Goal: Information Seeking & Learning: Find specific fact

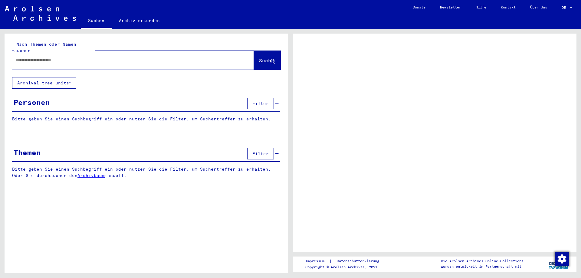
click at [24, 57] on input "text" at bounding box center [128, 60] width 224 height 6
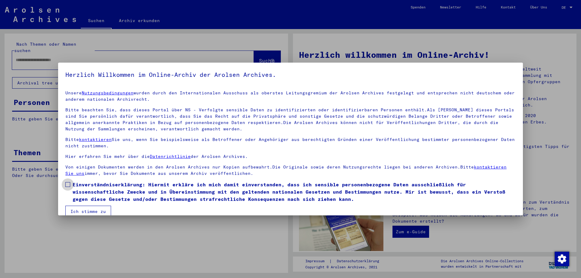
click at [68, 182] on span at bounding box center [67, 184] width 5 height 5
click at [84, 211] on button "Ich stimme zu" at bounding box center [88, 211] width 46 height 11
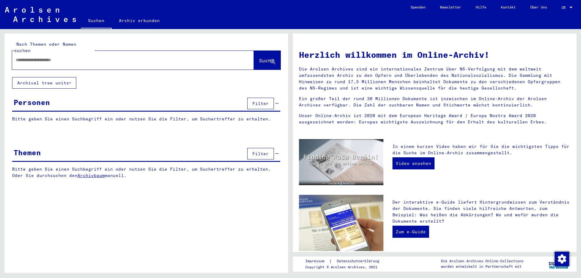
click at [28, 57] on input "text" at bounding box center [126, 60] width 220 height 6
type input "**********"
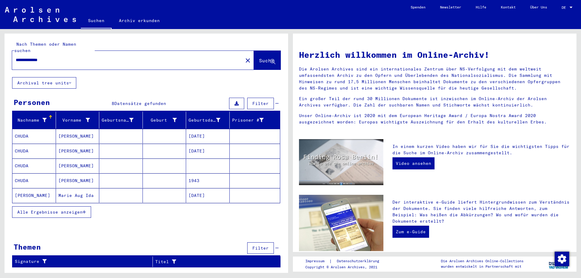
click at [209, 129] on mat-cell "[DATE]" at bounding box center [208, 136] width 44 height 15
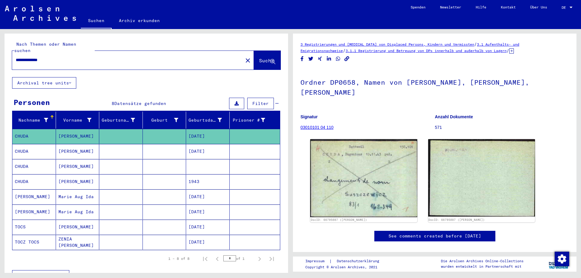
click at [207, 146] on mat-cell "[DATE]" at bounding box center [208, 151] width 44 height 15
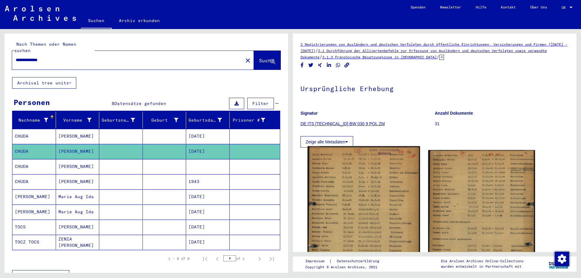
click at [357, 201] on img at bounding box center [363, 225] width 112 height 158
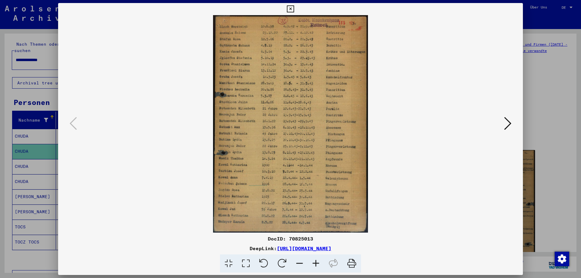
click at [317, 263] on icon at bounding box center [316, 264] width 16 height 18
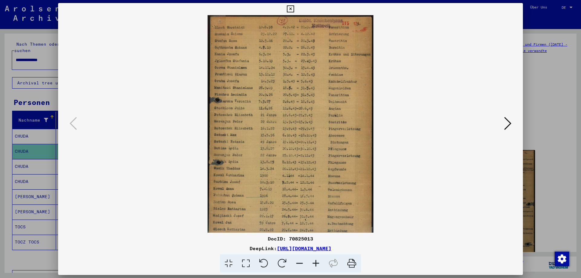
click at [317, 263] on icon at bounding box center [316, 264] width 16 height 18
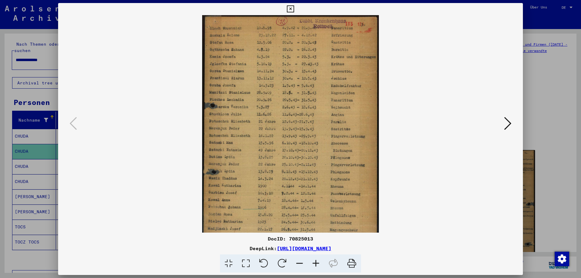
click at [317, 263] on icon at bounding box center [316, 264] width 16 height 18
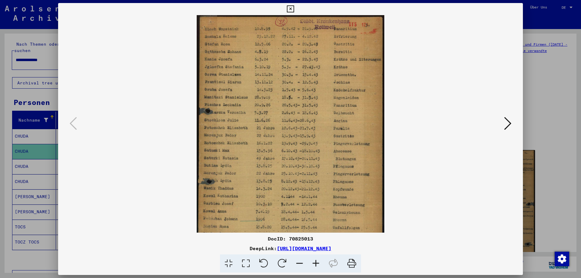
click at [317, 263] on icon at bounding box center [316, 264] width 16 height 18
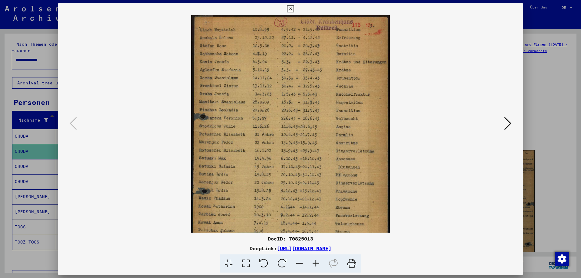
click at [317, 263] on icon at bounding box center [316, 264] width 16 height 18
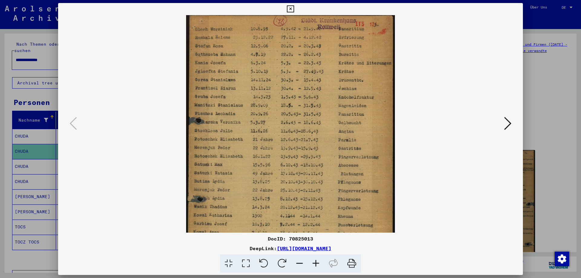
scroll to position [0, 0]
click at [243, 198] on img at bounding box center [290, 161] width 209 height 293
drag, startPoint x: 236, startPoint y: 128, endPoint x: 236, endPoint y: 159, distance: 30.9
click at [236, 159] on img at bounding box center [290, 161] width 209 height 293
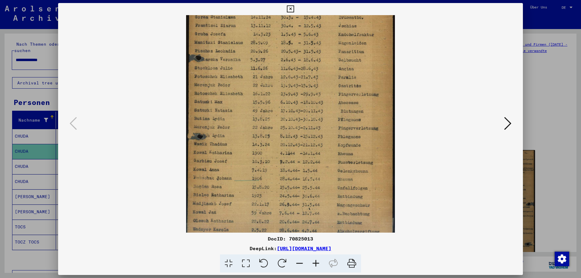
scroll to position [67, 0]
drag, startPoint x: 236, startPoint y: 193, endPoint x: 241, endPoint y: 126, distance: 67.1
click at [241, 126] on img at bounding box center [290, 94] width 209 height 293
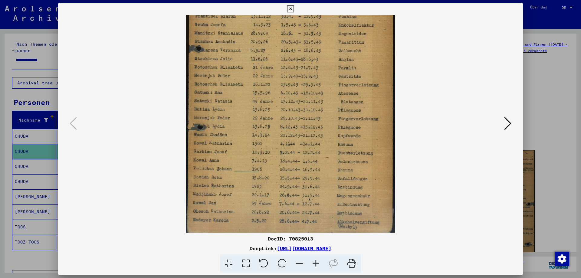
scroll to position [76, 0]
drag, startPoint x: 241, startPoint y: 184, endPoint x: 240, endPoint y: 140, distance: 43.9
click at [240, 140] on img at bounding box center [290, 85] width 209 height 293
click at [509, 122] on icon at bounding box center [507, 123] width 7 height 15
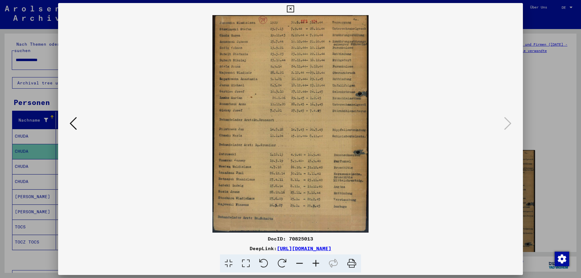
click at [251, 137] on img at bounding box center [290, 124] width 156 height 218
click at [316, 260] on icon at bounding box center [316, 264] width 16 height 18
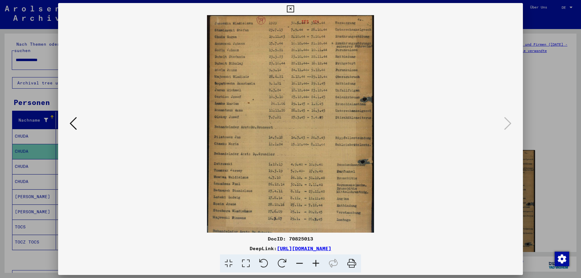
click at [316, 260] on icon at bounding box center [316, 264] width 16 height 18
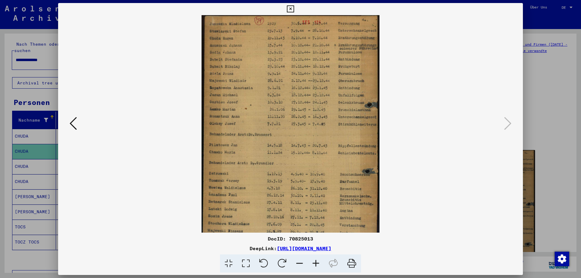
click at [316, 260] on icon at bounding box center [316, 264] width 16 height 18
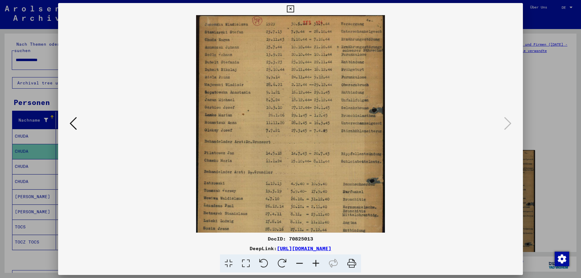
click at [316, 260] on icon at bounding box center [316, 264] width 16 height 18
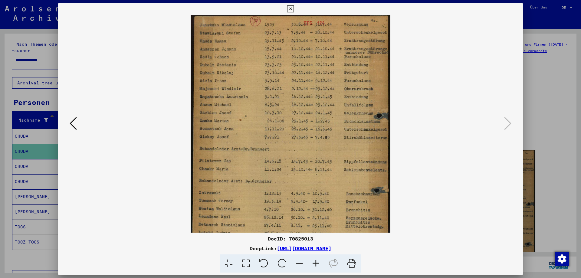
click at [316, 260] on icon at bounding box center [316, 264] width 16 height 18
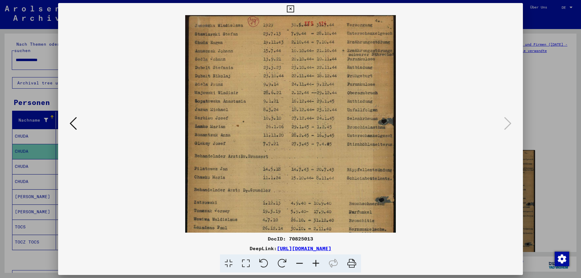
click at [316, 260] on icon at bounding box center [316, 264] width 16 height 18
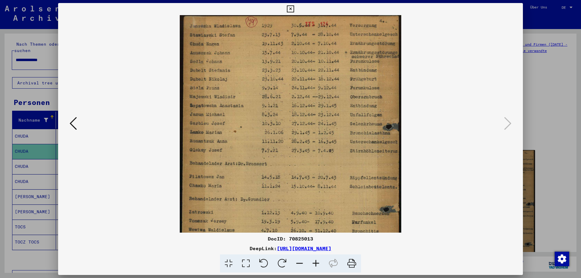
click at [316, 260] on icon at bounding box center [316, 264] width 16 height 18
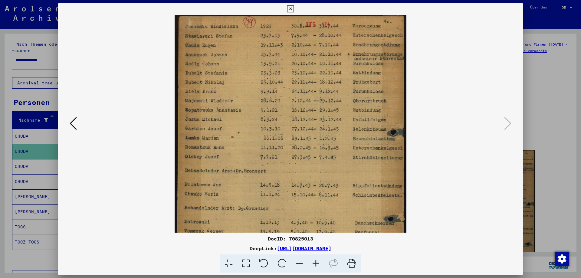
click at [316, 260] on icon at bounding box center [316, 264] width 16 height 18
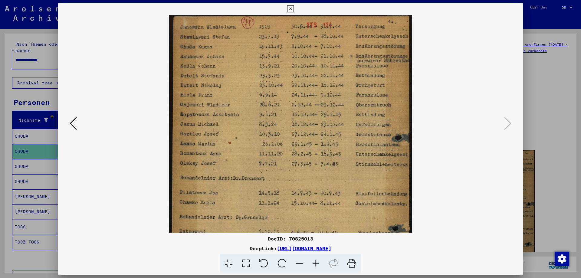
click at [292, 147] on img at bounding box center [290, 184] width 243 height 339
click at [73, 123] on icon at bounding box center [73, 123] width 7 height 15
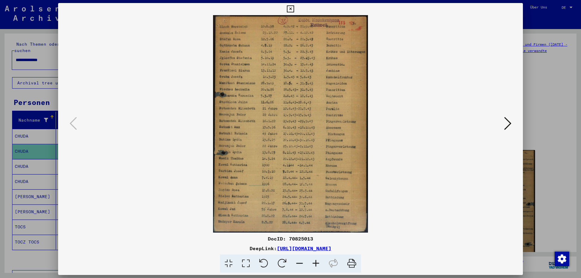
click at [509, 123] on icon at bounding box center [507, 123] width 7 height 15
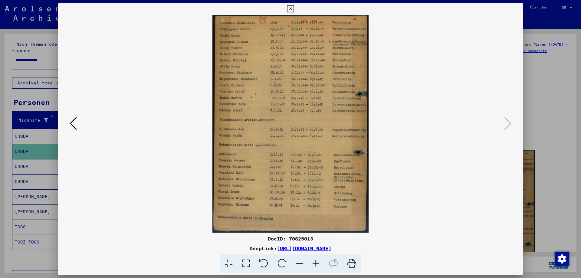
click at [294, 8] on icon at bounding box center [290, 8] width 7 height 7
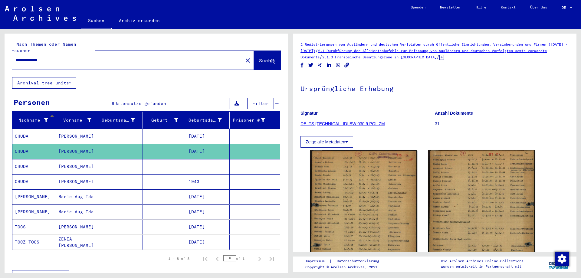
click at [204, 159] on mat-cell at bounding box center [208, 166] width 44 height 15
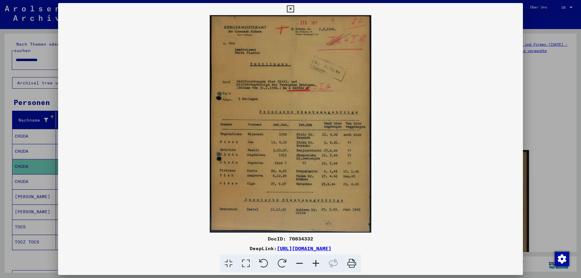
click at [294, 8] on icon at bounding box center [290, 8] width 7 height 7
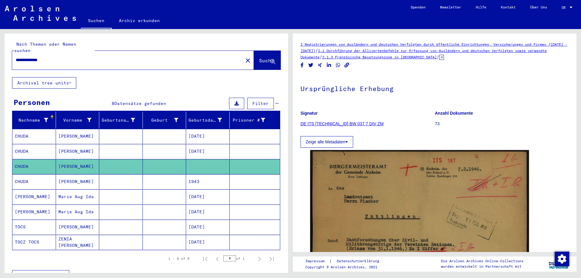
click at [204, 177] on mat-cell "1943" at bounding box center [208, 181] width 44 height 15
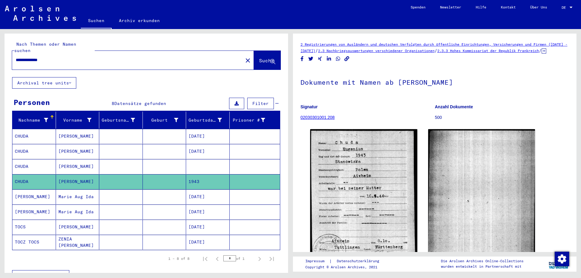
click at [206, 160] on mat-cell at bounding box center [208, 166] width 44 height 15
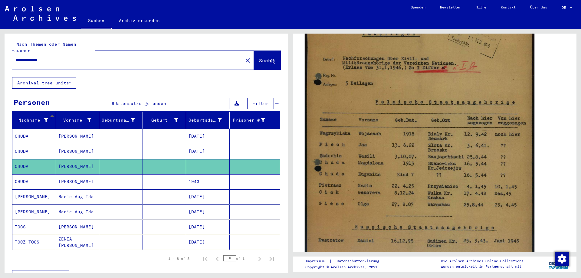
scroll to position [229, 0]
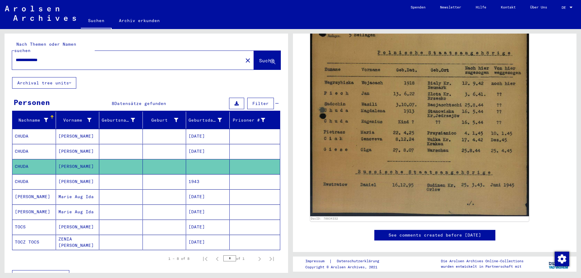
click at [210, 145] on mat-cell "[DATE]" at bounding box center [208, 151] width 44 height 15
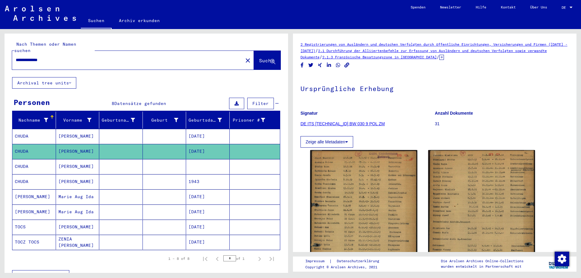
click at [205, 129] on mat-cell "[DATE]" at bounding box center [208, 136] width 44 height 15
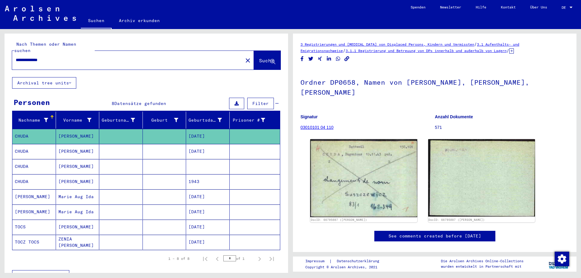
click at [209, 145] on mat-cell "[DATE]" at bounding box center [208, 151] width 44 height 15
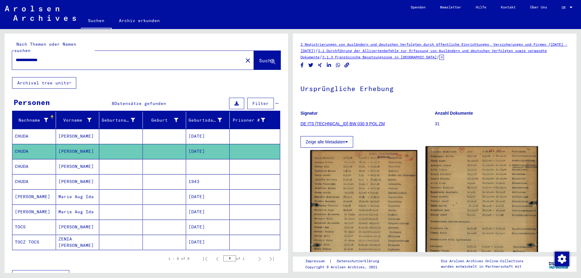
click at [468, 205] on img at bounding box center [481, 224] width 112 height 156
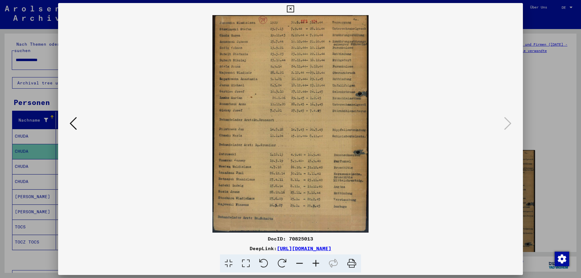
click at [316, 262] on icon at bounding box center [316, 264] width 16 height 18
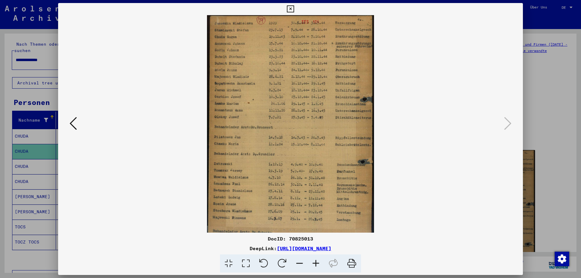
click at [316, 262] on icon at bounding box center [316, 264] width 16 height 18
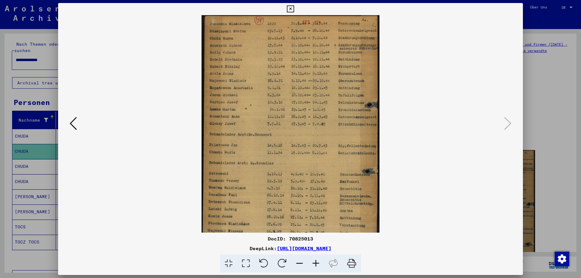
click at [316, 262] on icon at bounding box center [316, 264] width 16 height 18
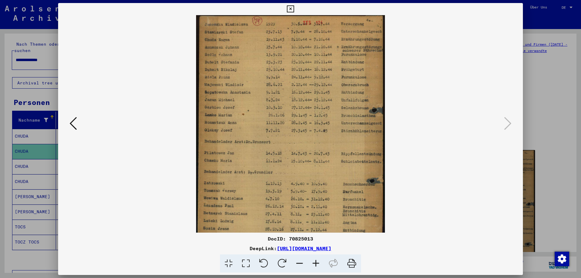
click at [316, 262] on icon at bounding box center [316, 264] width 16 height 18
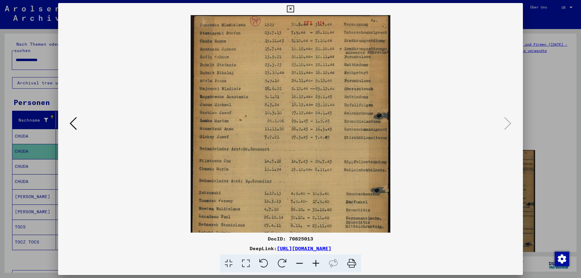
click at [316, 262] on icon at bounding box center [316, 264] width 16 height 18
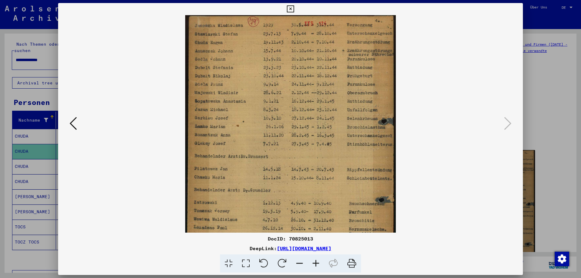
click at [316, 261] on icon at bounding box center [316, 264] width 16 height 18
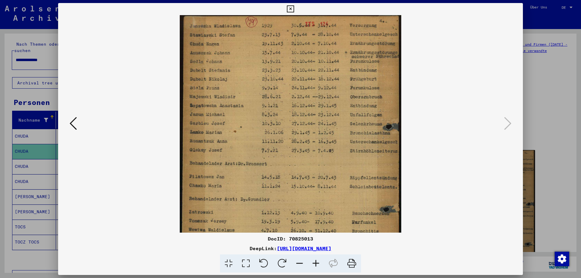
click at [316, 261] on icon at bounding box center [316, 264] width 16 height 18
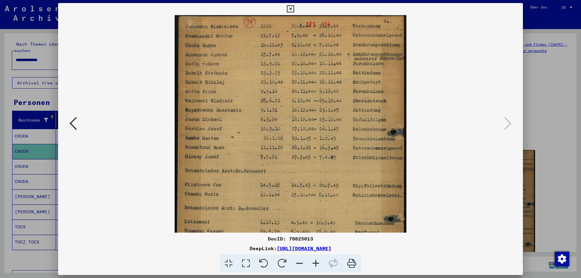
click at [316, 261] on icon at bounding box center [316, 264] width 16 height 18
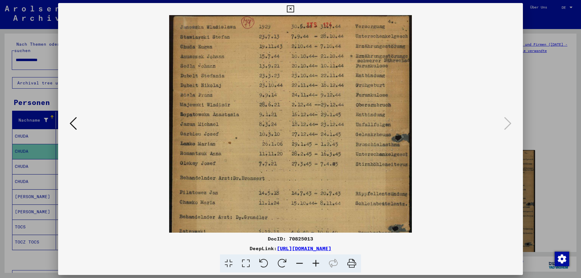
click at [316, 261] on icon at bounding box center [316, 264] width 16 height 18
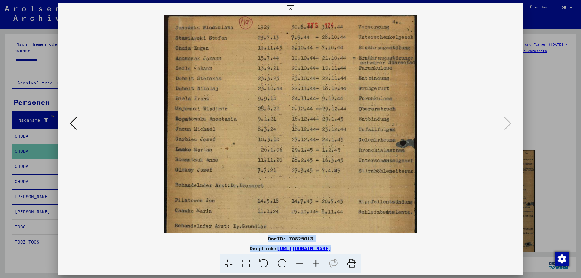
drag, startPoint x: 268, startPoint y: 238, endPoint x: 405, endPoint y: 254, distance: 137.9
click at [405, 254] on div "DocID: 70825013 DeepLink: [URL][DOMAIN_NAME]" at bounding box center [290, 254] width 465 height 38
copy div "DocID: 70825013 DeepLink: [URL][DOMAIN_NAME]"
click at [71, 122] on icon at bounding box center [73, 123] width 7 height 15
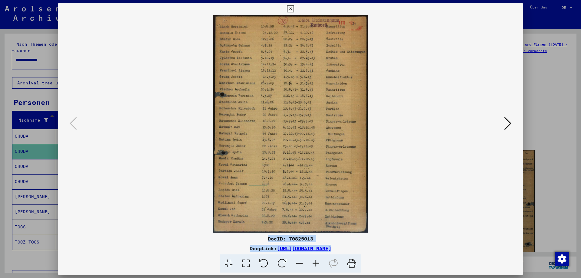
click at [509, 124] on icon at bounding box center [507, 123] width 7 height 15
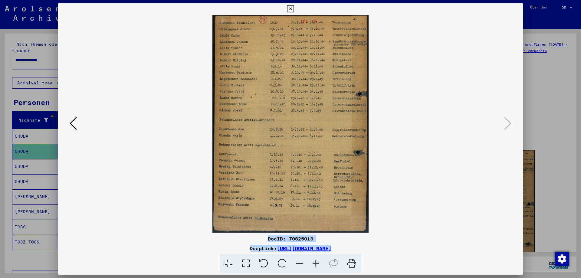
click at [294, 6] on icon at bounding box center [290, 8] width 7 height 7
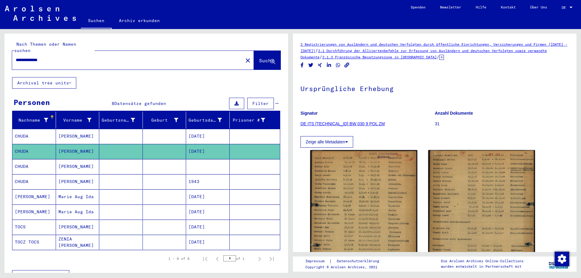
click at [207, 129] on mat-cell "[DATE]" at bounding box center [208, 136] width 44 height 15
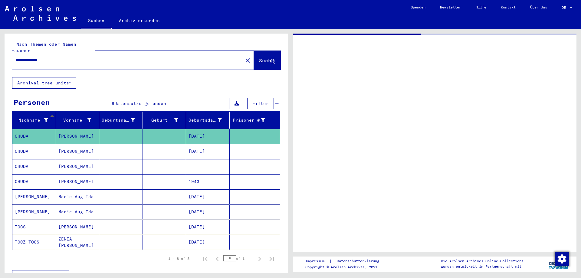
click at [207, 129] on mat-cell "[DATE]" at bounding box center [208, 136] width 44 height 15
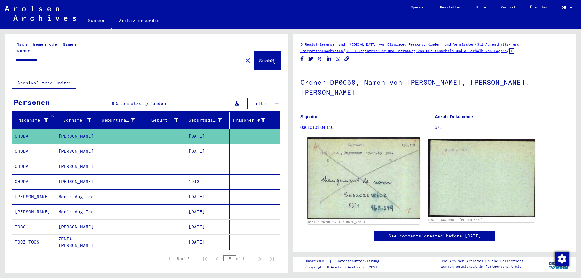
click at [358, 163] on img at bounding box center [363, 178] width 112 height 82
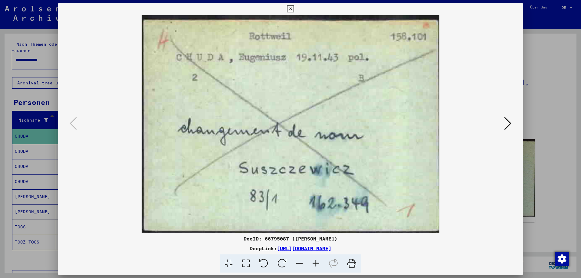
click at [509, 124] on icon at bounding box center [507, 123] width 7 height 15
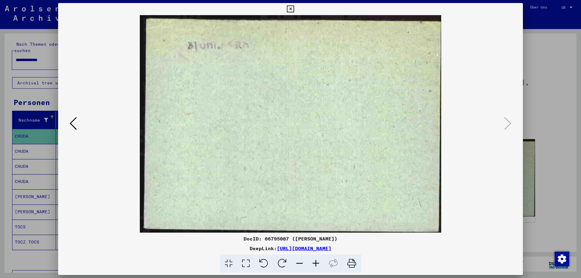
click at [71, 123] on icon at bounding box center [73, 123] width 7 height 15
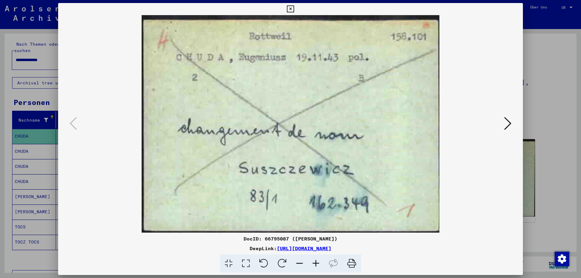
drag, startPoint x: 241, startPoint y: 238, endPoint x: 399, endPoint y: 253, distance: 159.2
click at [399, 253] on div "DocID: 66795087 ([PERSON_NAME]) DeepLink: [URL][DOMAIN_NAME]" at bounding box center [290, 254] width 465 height 38
copy div "DocID: 66795087 ([PERSON_NAME]) DeepLink: [URL][DOMAIN_NAME]"
click at [294, 8] on icon at bounding box center [290, 8] width 7 height 7
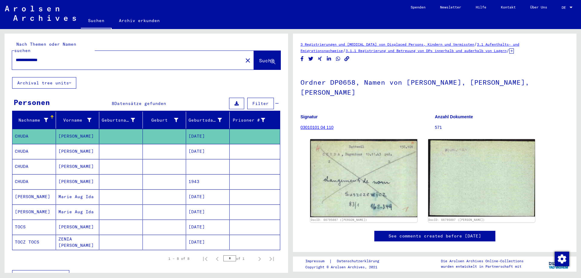
click at [210, 145] on mat-cell "[DATE]" at bounding box center [208, 151] width 44 height 15
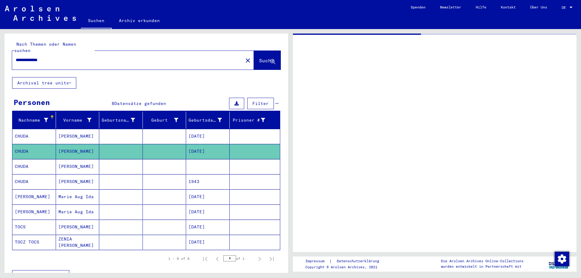
click at [210, 145] on mat-cell "[DATE]" at bounding box center [208, 151] width 44 height 15
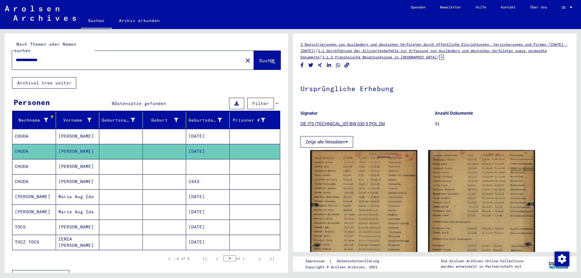
click at [209, 159] on mat-cell at bounding box center [208, 166] width 44 height 15
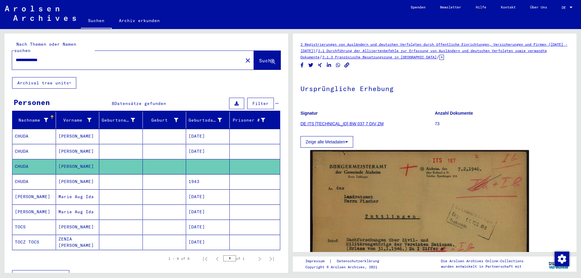
click at [209, 159] on mat-cell at bounding box center [208, 166] width 44 height 15
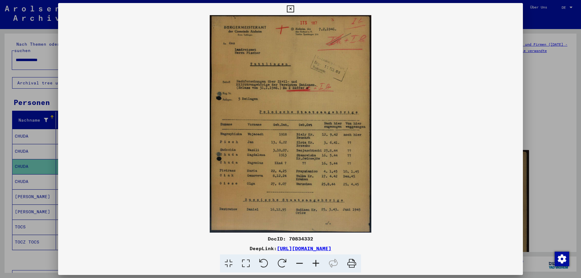
click at [294, 7] on icon at bounding box center [290, 8] width 7 height 7
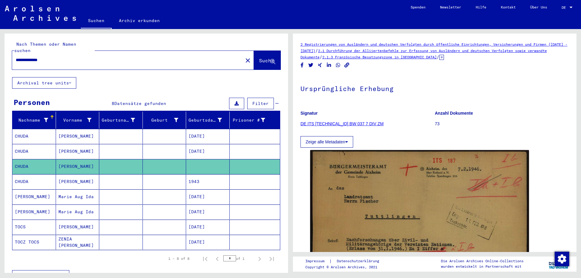
click at [210, 176] on mat-cell "1943" at bounding box center [208, 181] width 44 height 15
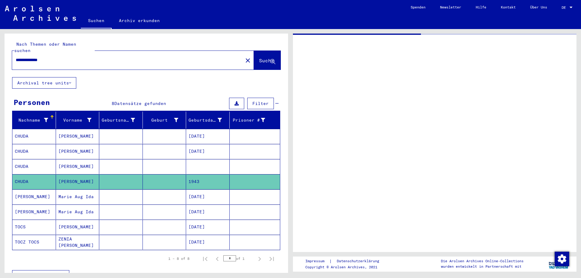
click at [210, 176] on mat-cell "1943" at bounding box center [208, 181] width 44 height 15
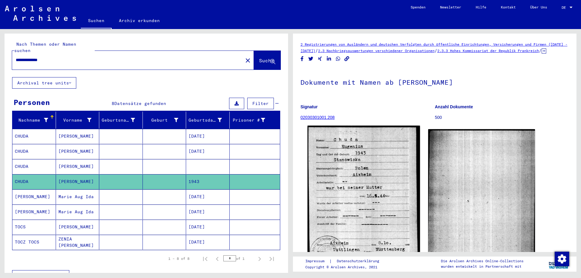
click at [344, 176] on img at bounding box center [363, 196] width 112 height 141
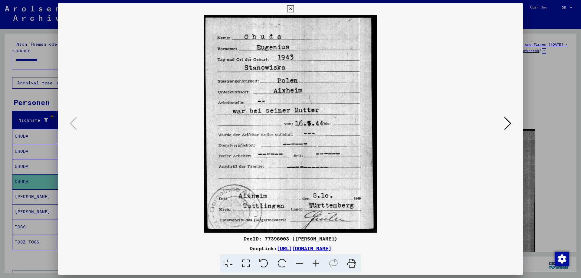
drag, startPoint x: 244, startPoint y: 238, endPoint x: 418, endPoint y: 252, distance: 174.6
click at [418, 252] on div "DocID: 77398003 ([PERSON_NAME]) DeepLink: [URL][DOMAIN_NAME]" at bounding box center [290, 254] width 465 height 38
copy div "DocID: 77398003 ([PERSON_NAME]) DeepLink: [URL][DOMAIN_NAME]"
click at [294, 8] on icon at bounding box center [290, 8] width 7 height 7
